Goal: Information Seeking & Learning: Learn about a topic

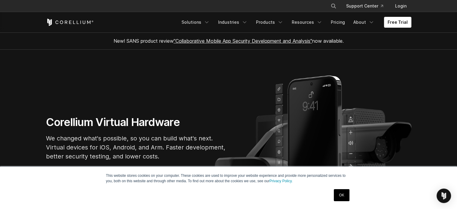
click at [343, 195] on link "OK" at bounding box center [341, 195] width 15 height 12
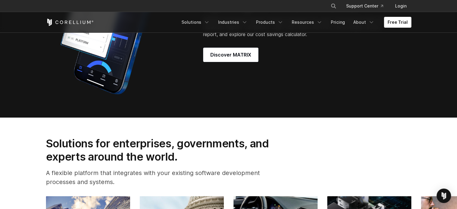
scroll to position [601, 0]
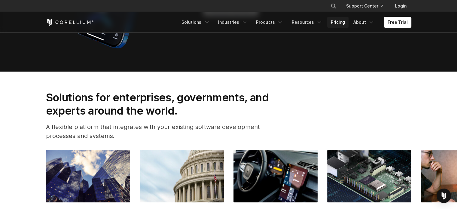
click at [342, 22] on link "Pricing" at bounding box center [337, 22] width 21 height 11
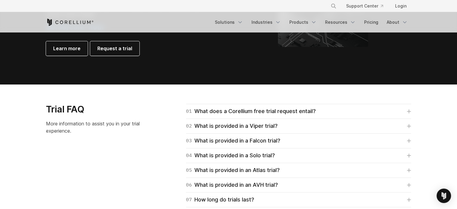
scroll to position [902, 0]
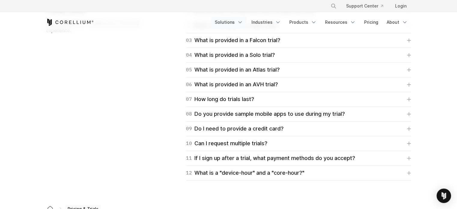
click at [238, 24] on link "Solutions" at bounding box center [228, 22] width 35 height 11
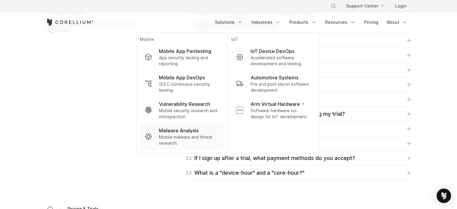
click at [180, 130] on p "Malware Analysis" at bounding box center [179, 130] width 40 height 7
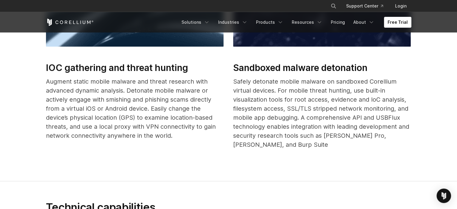
scroll to position [401, 0]
